Goal: Use online tool/utility: Utilize a website feature to perform a specific function

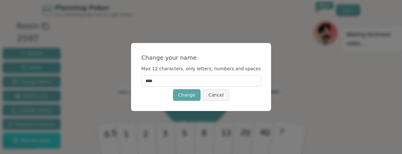
click at [169, 80] on input "****" at bounding box center [201, 81] width 120 height 12
type input "******"
click button "Change" at bounding box center [187, 95] width 28 height 12
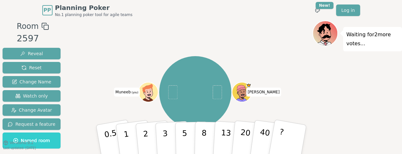
scroll to position [43, 0]
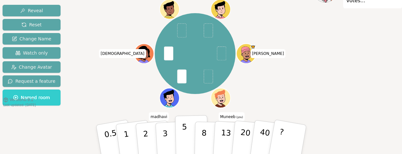
click at [179, 142] on button "5" at bounding box center [191, 139] width 33 height 49
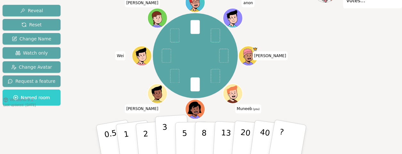
click at [161, 136] on button "3" at bounding box center [172, 139] width 35 height 50
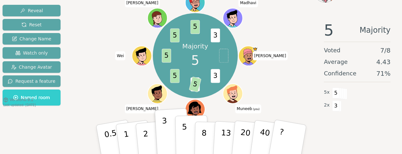
click at [185, 136] on p "5" at bounding box center [184, 139] width 5 height 35
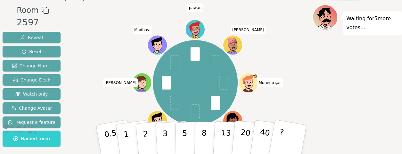
scroll to position [31, 0]
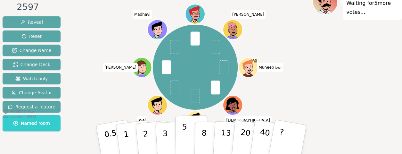
click at [186, 132] on button "5" at bounding box center [191, 139] width 33 height 49
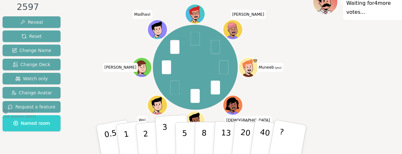
click at [166, 132] on button "3" at bounding box center [172, 139] width 35 height 50
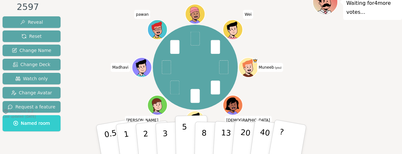
click at [180, 135] on button "5" at bounding box center [191, 139] width 33 height 49
